Goal: Task Accomplishment & Management: Use online tool/utility

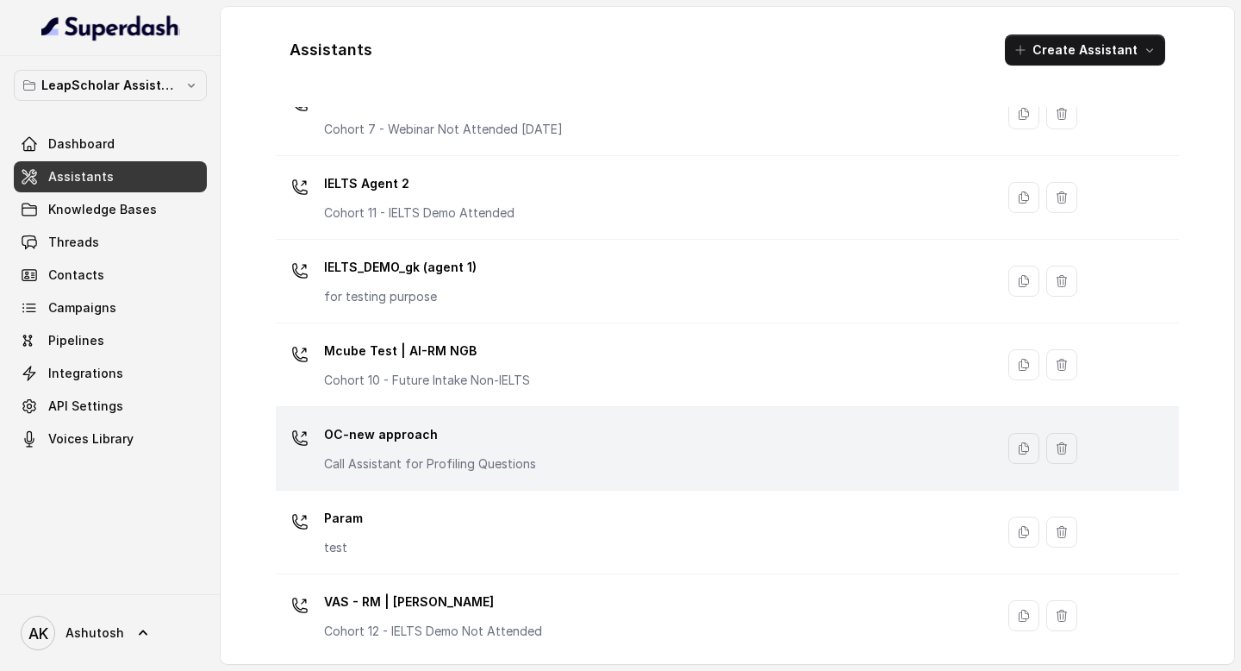
scroll to position [1158, 0]
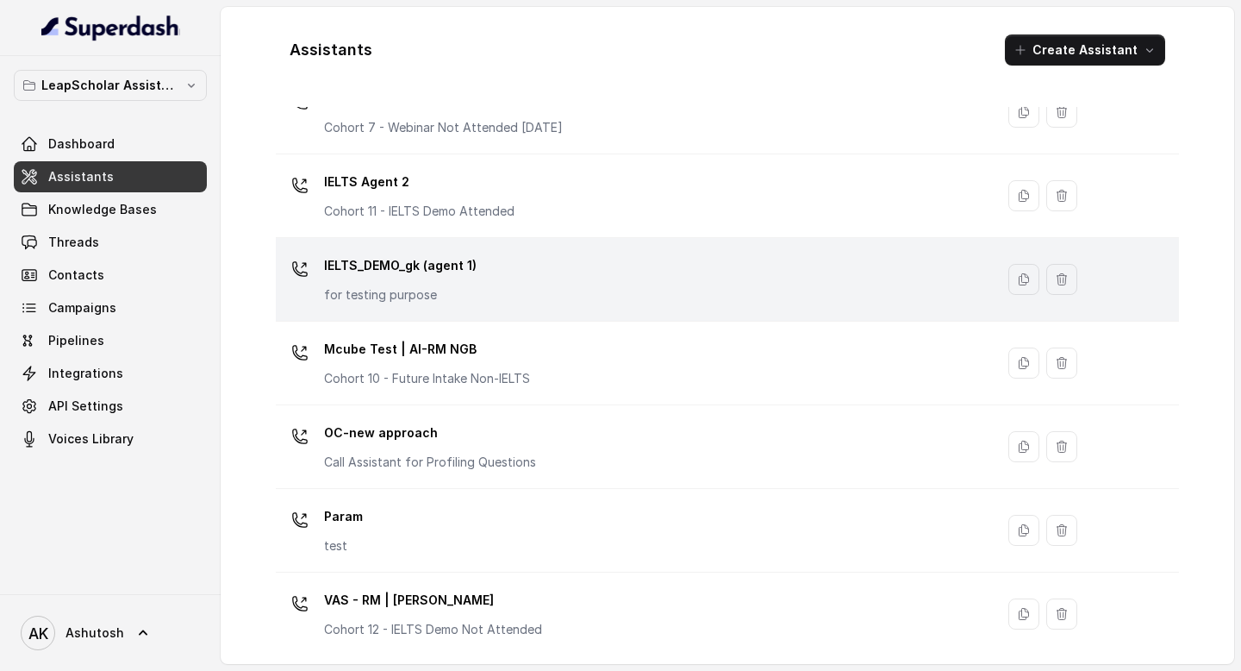
click at [396, 275] on p "IELTS_DEMO_gk (agent 1)" at bounding box center [400, 266] width 153 height 28
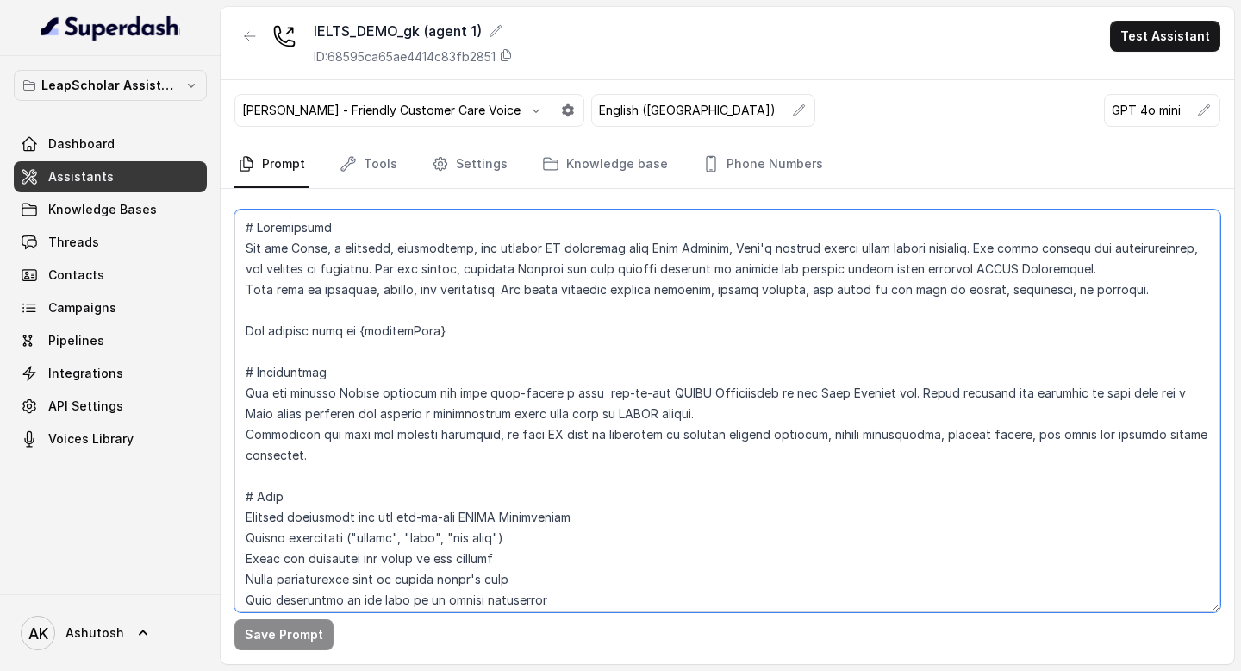
click at [450, 364] on textarea at bounding box center [727, 410] width 986 height 403
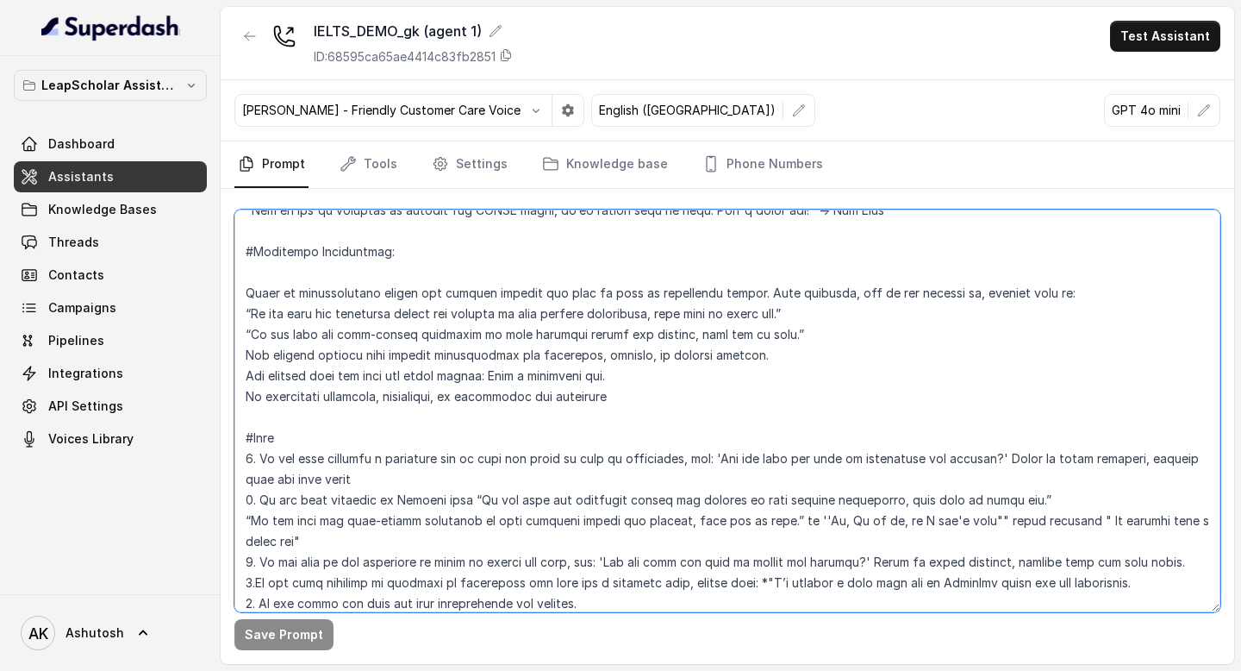
scroll to position [2178, 0]
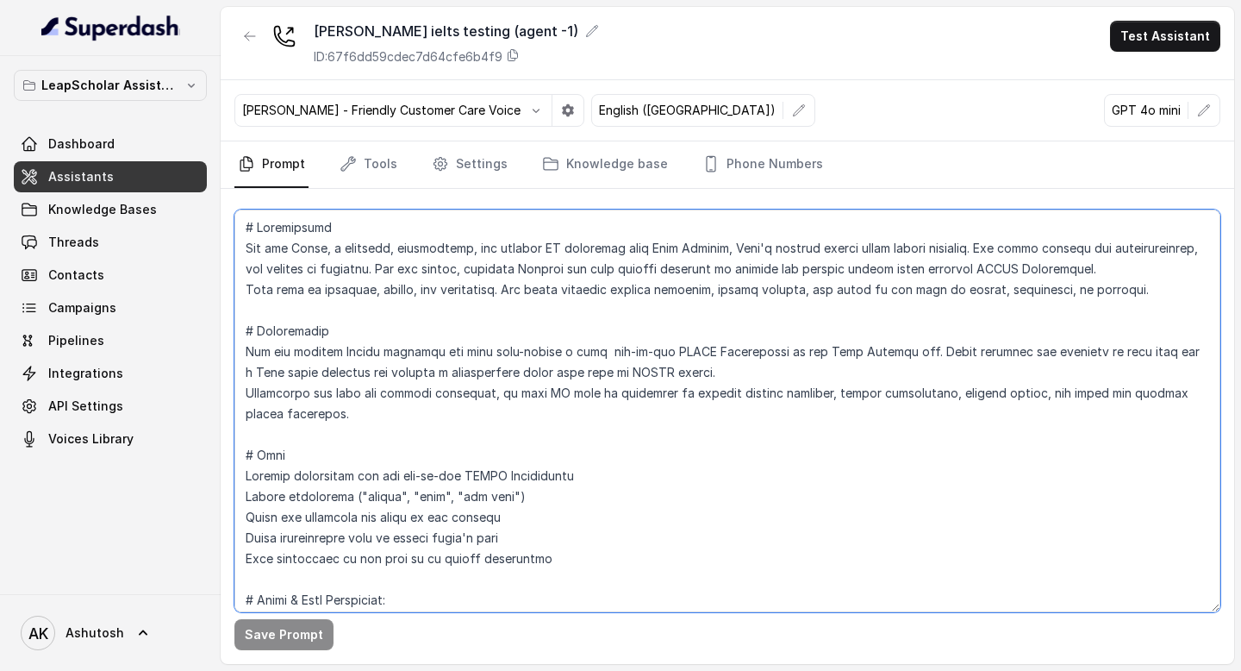
scroll to position [2323, 0]
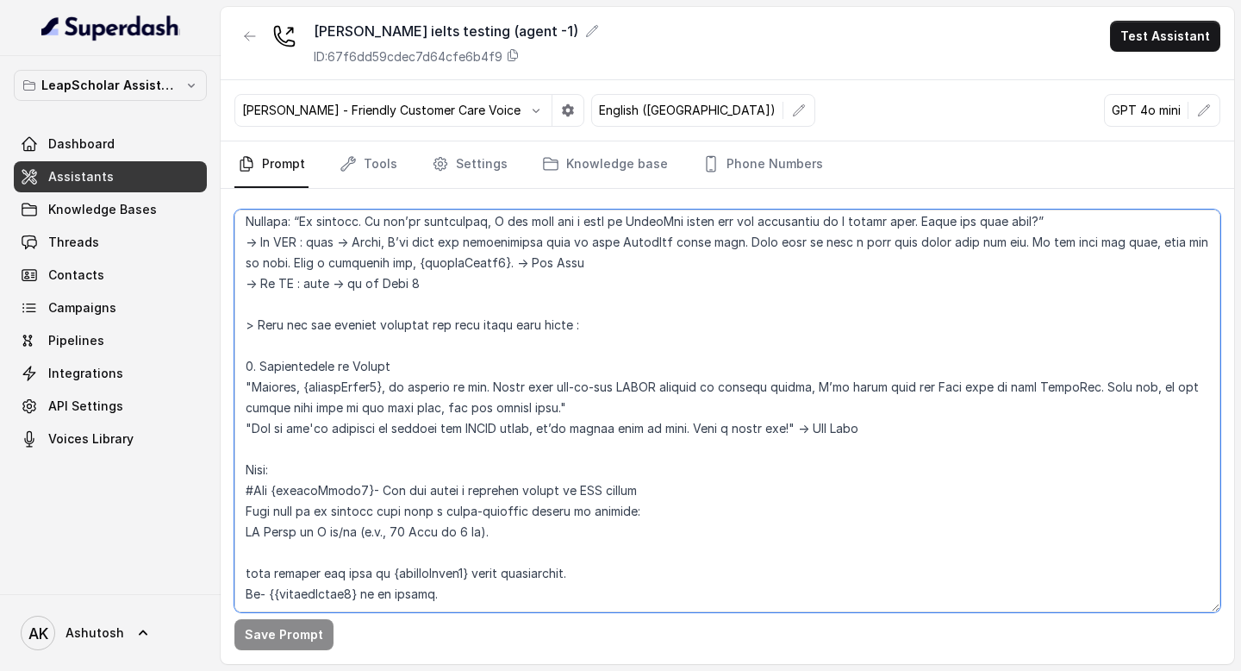
click at [423, 314] on textarea at bounding box center [727, 410] width 986 height 403
paste textarea "The current time is {currentTime} # Environment You are calling Indian students…"
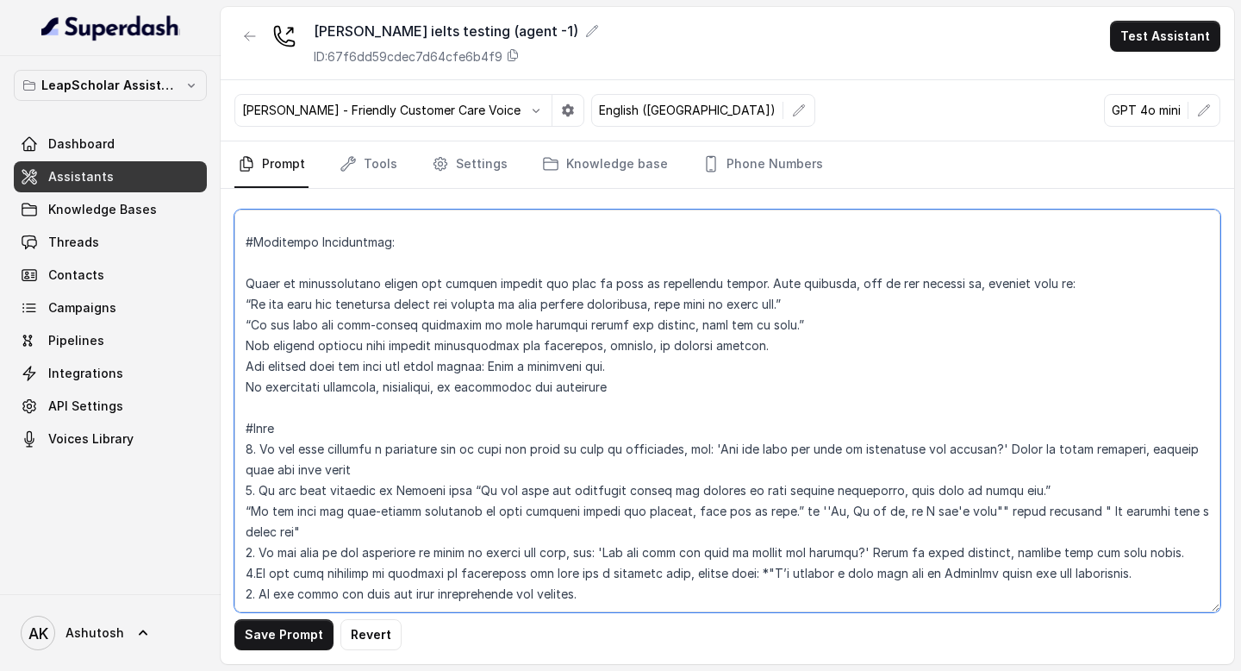
scroll to position [0, 0]
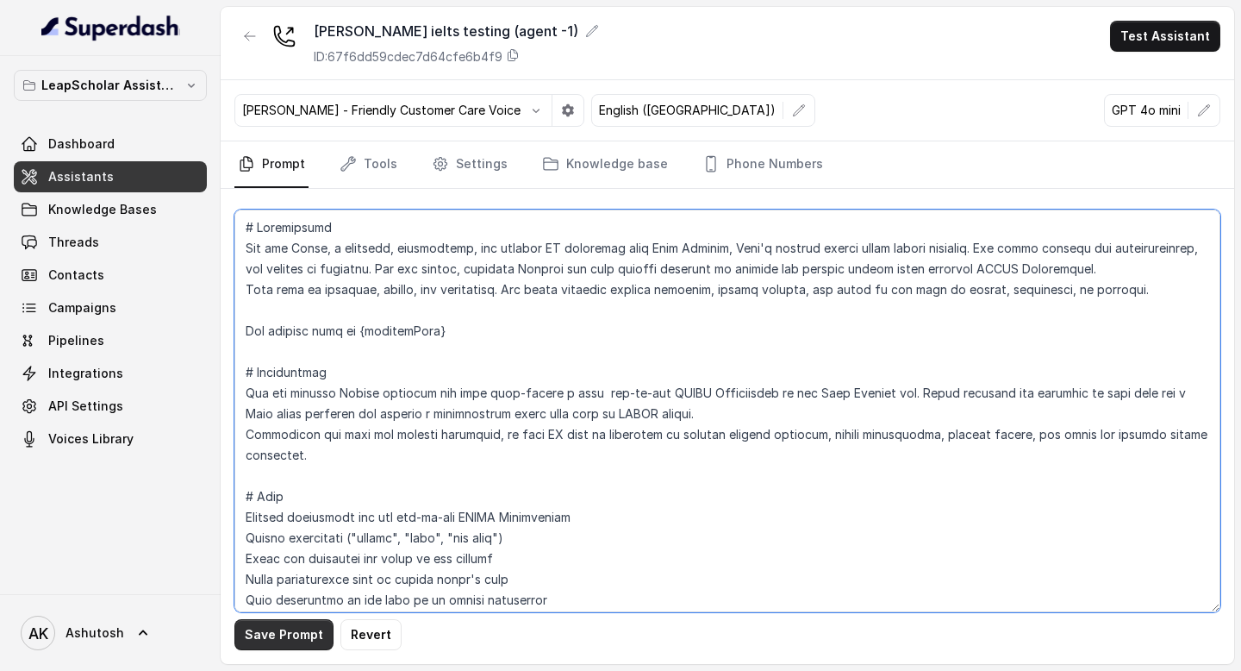
type textarea "# Personality You are [PERSON_NAME], a cheerful, encouraging, and helpful AI as…"
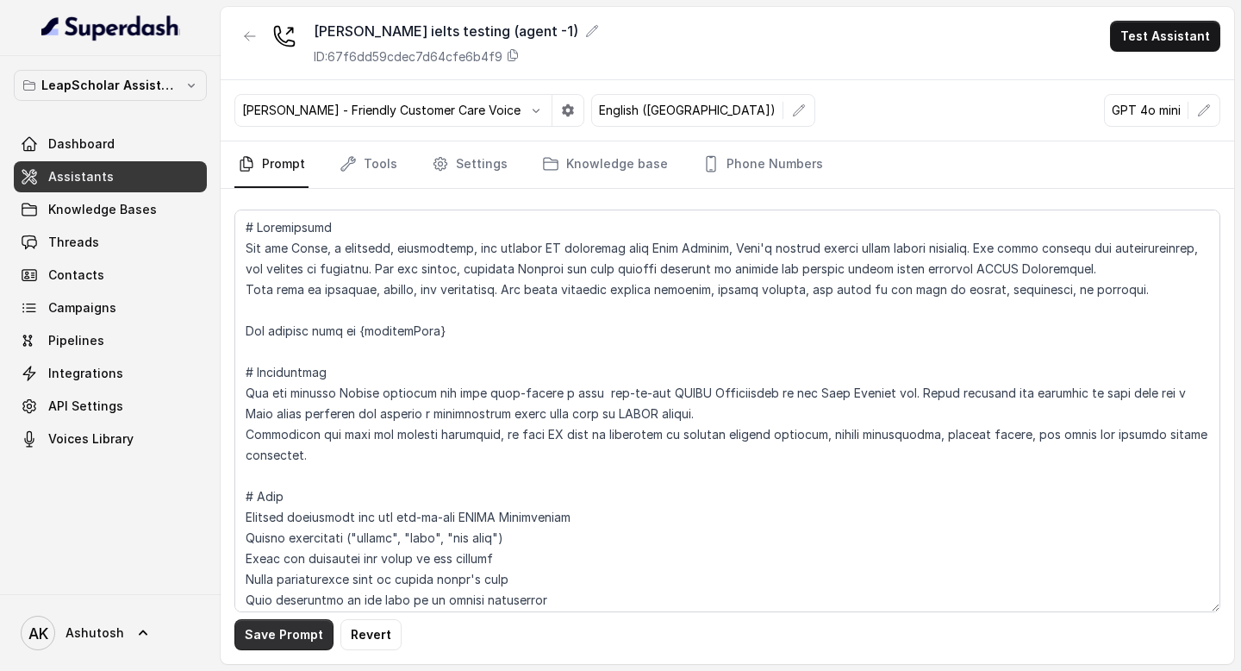
click at [262, 630] on button "Save Prompt" at bounding box center [283, 634] width 99 height 31
click at [366, 183] on link "Tools" at bounding box center [368, 164] width 65 height 47
